Goal: Information Seeking & Learning: Learn about a topic

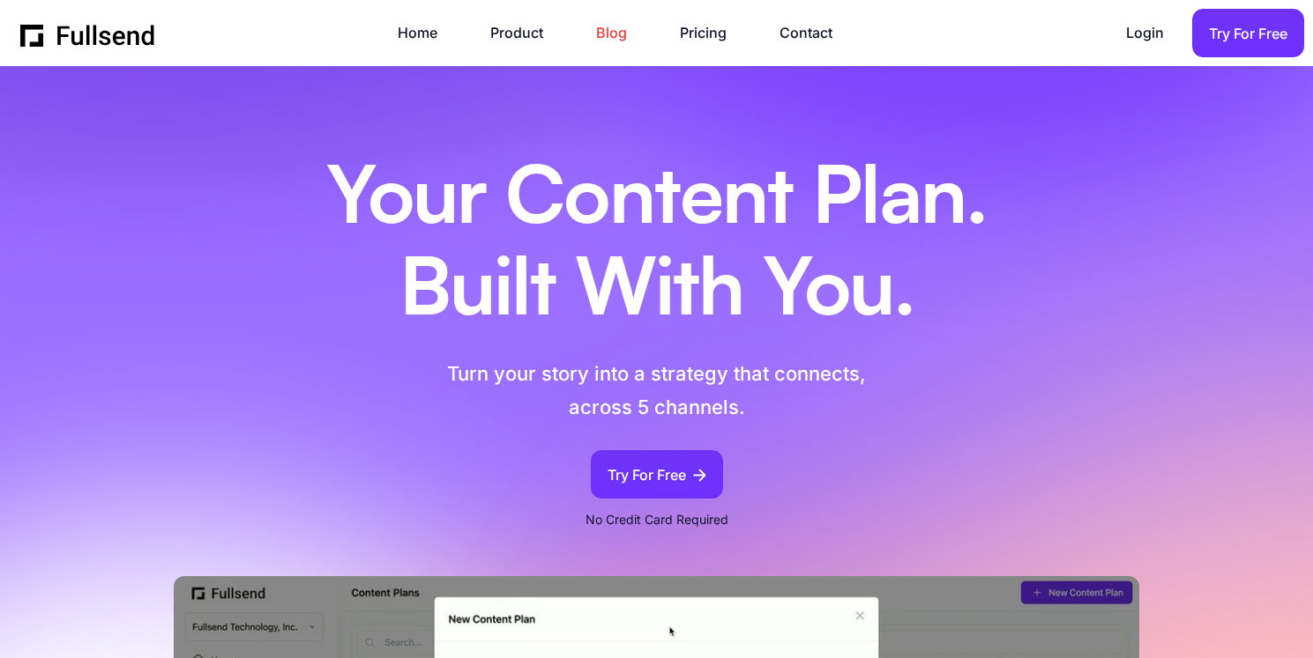
click at [608, 33] on link "Blog" at bounding box center [620, 33] width 48 height 24
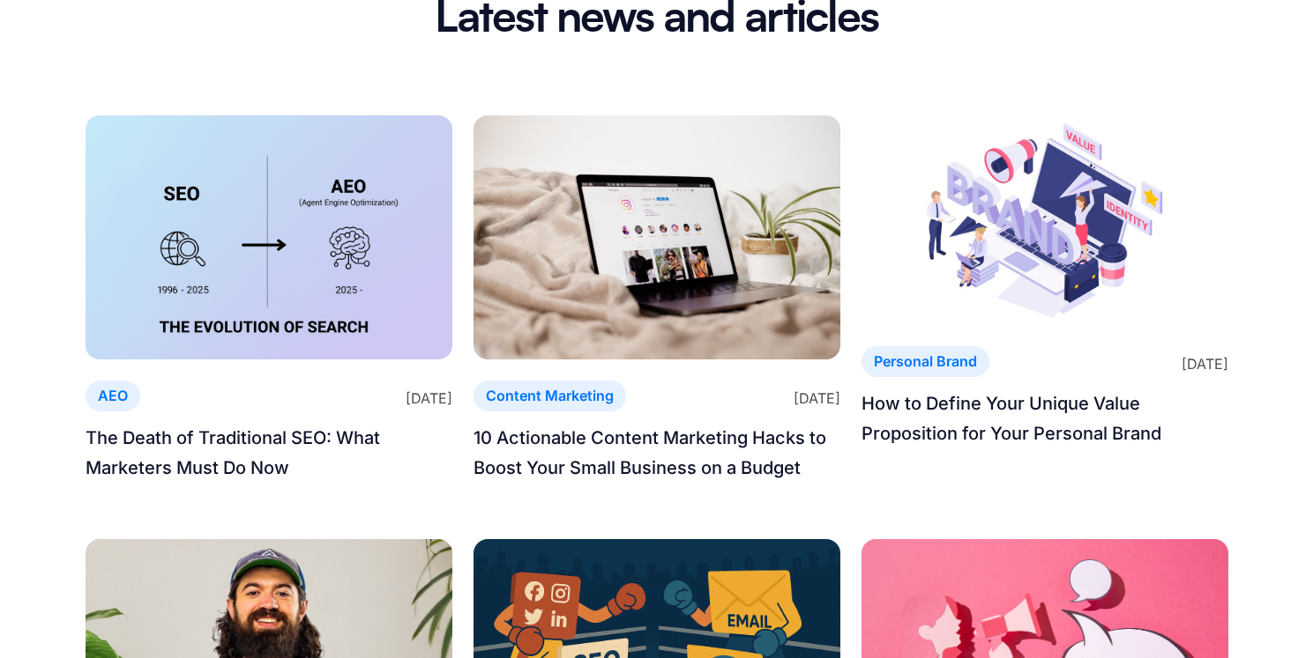
scroll to position [163, 0]
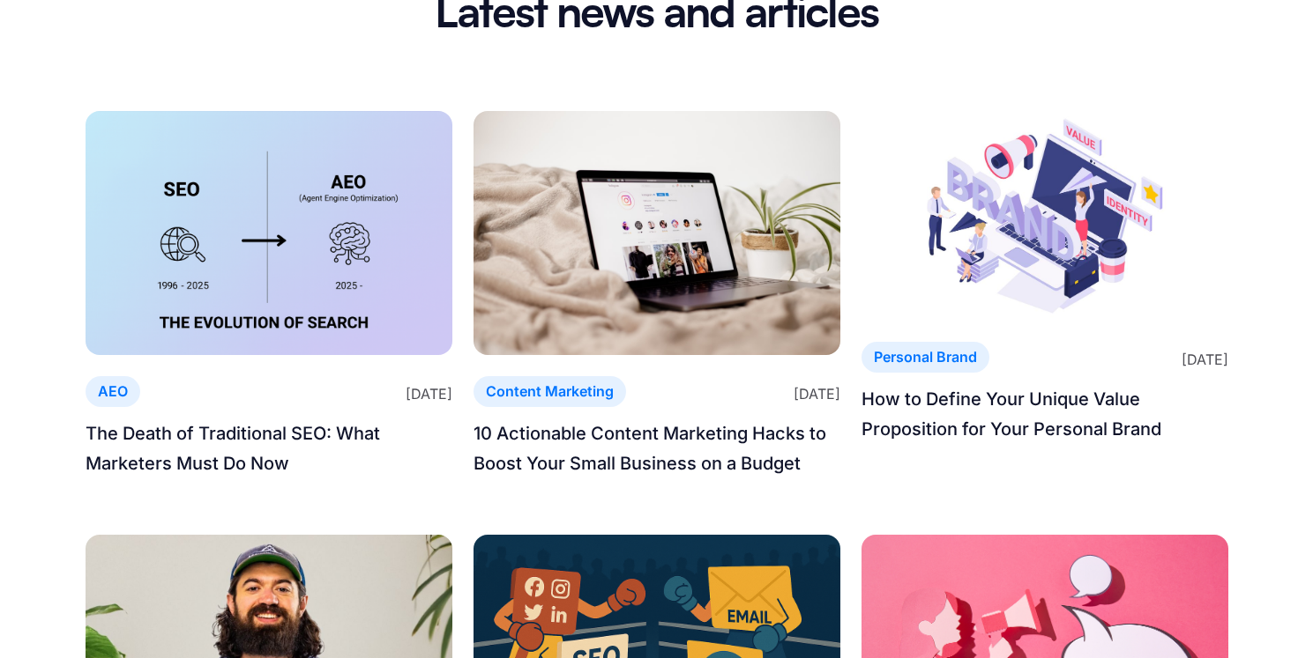
click at [316, 226] on img at bounding box center [269, 233] width 367 height 244
